Goal: Navigation & Orientation: Find specific page/section

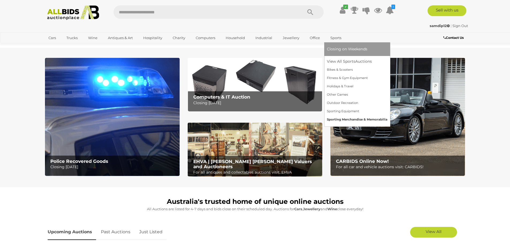
click at [349, 120] on link "Sporting Merchandise & Memorabilia" at bounding box center [357, 119] width 60 height 8
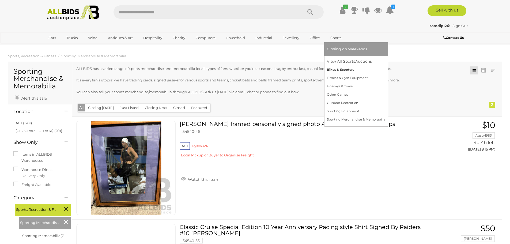
click at [345, 67] on link "Bikes & Scooters" at bounding box center [356, 70] width 58 height 8
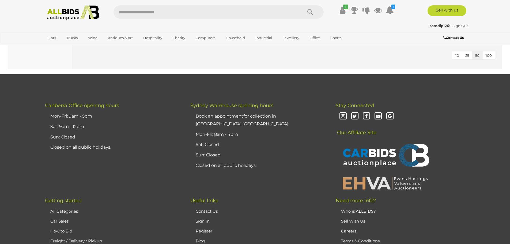
scroll to position [1525, 0]
